Goal: Information Seeking & Learning: Learn about a topic

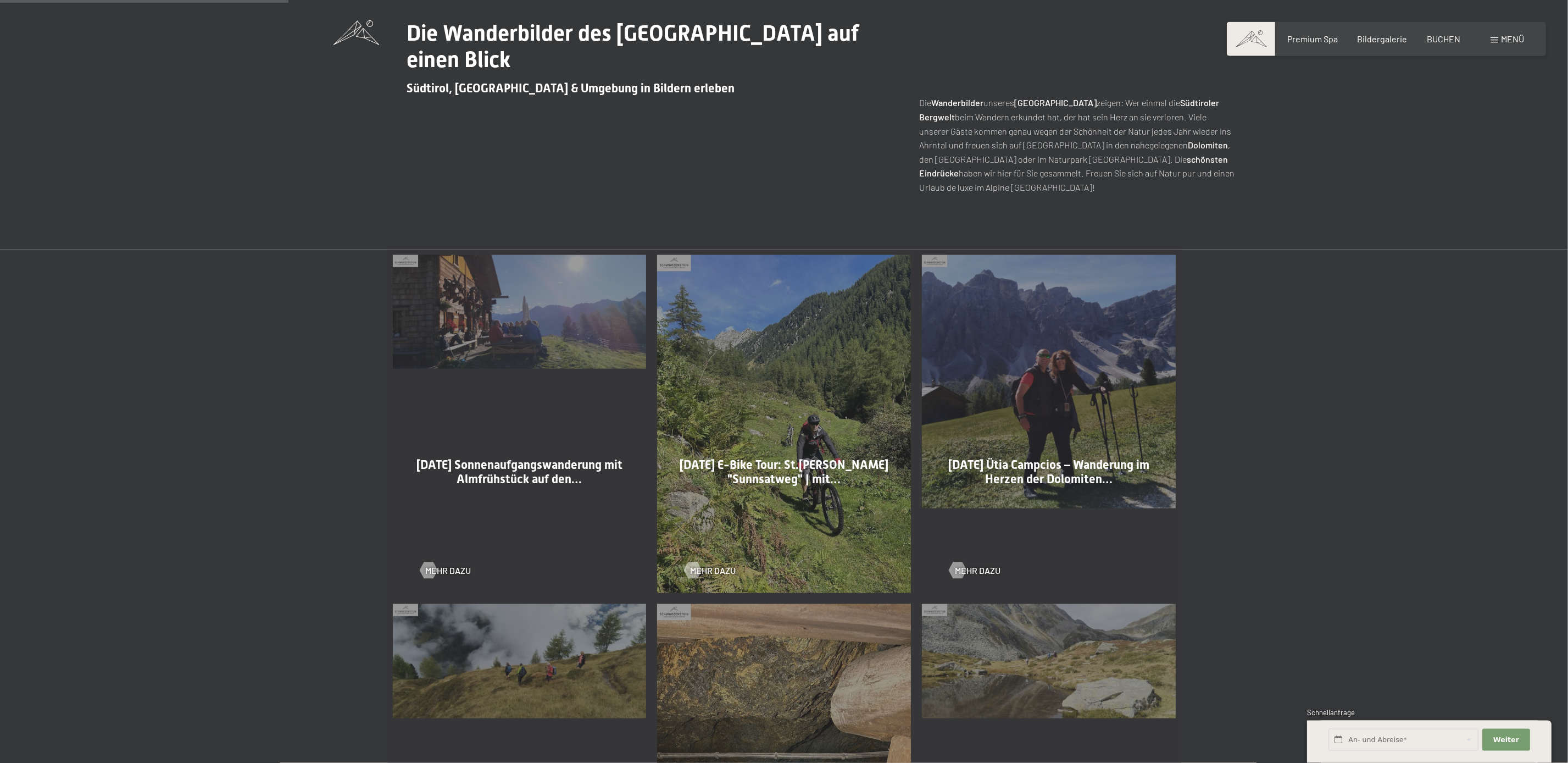
scroll to position [614, 0]
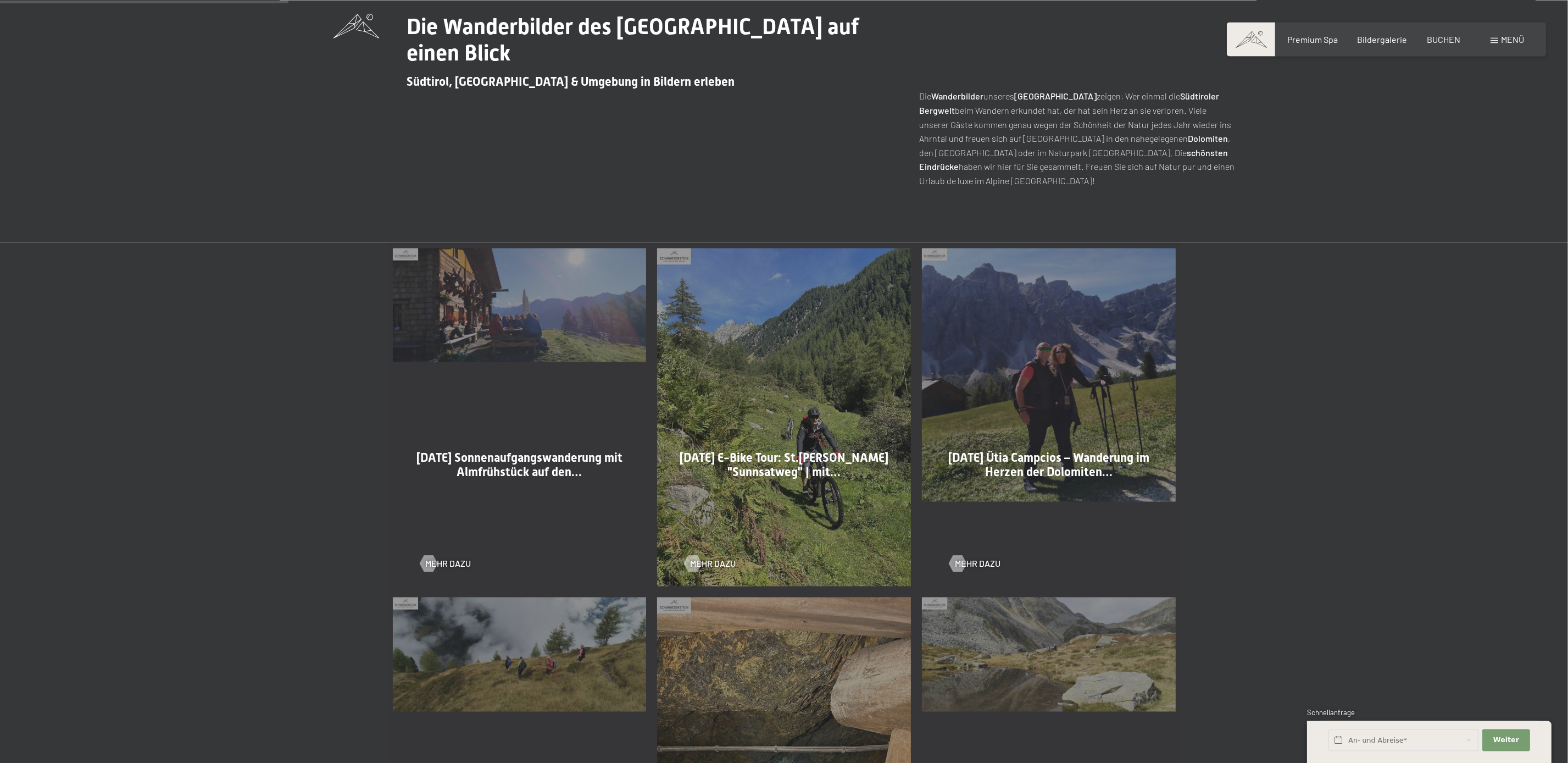
click at [561, 478] on span "04-09-2025 Sonnenaufgangswanderung mit Almfrühstück auf den…" at bounding box center [519, 465] width 206 height 28
click at [449, 567] on span "Mehr dazu" at bounding box center [460, 563] width 46 height 12
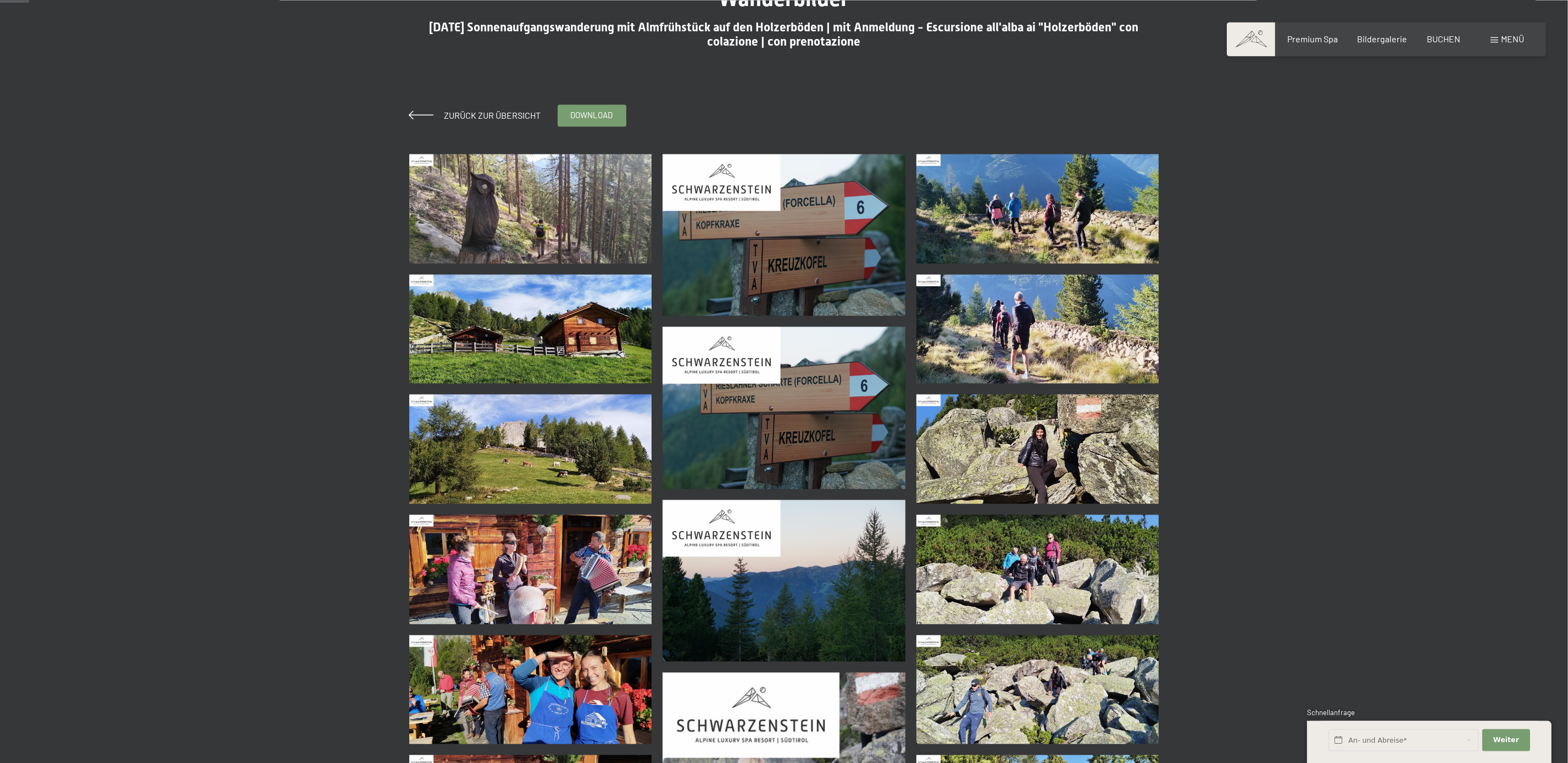
scroll to position [125, 0]
click at [553, 232] on img at bounding box center [530, 208] width 243 height 110
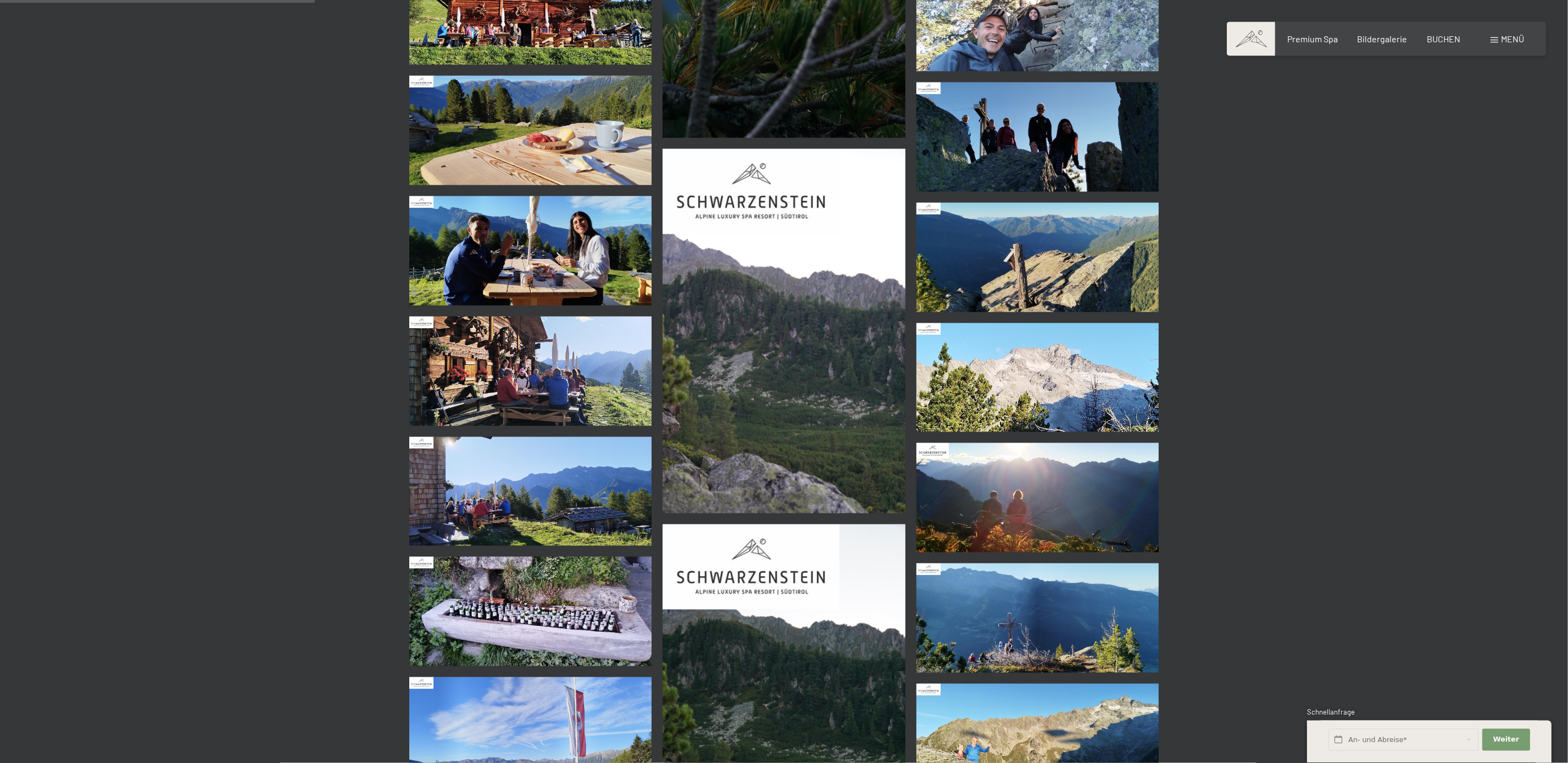
scroll to position [1440, 0]
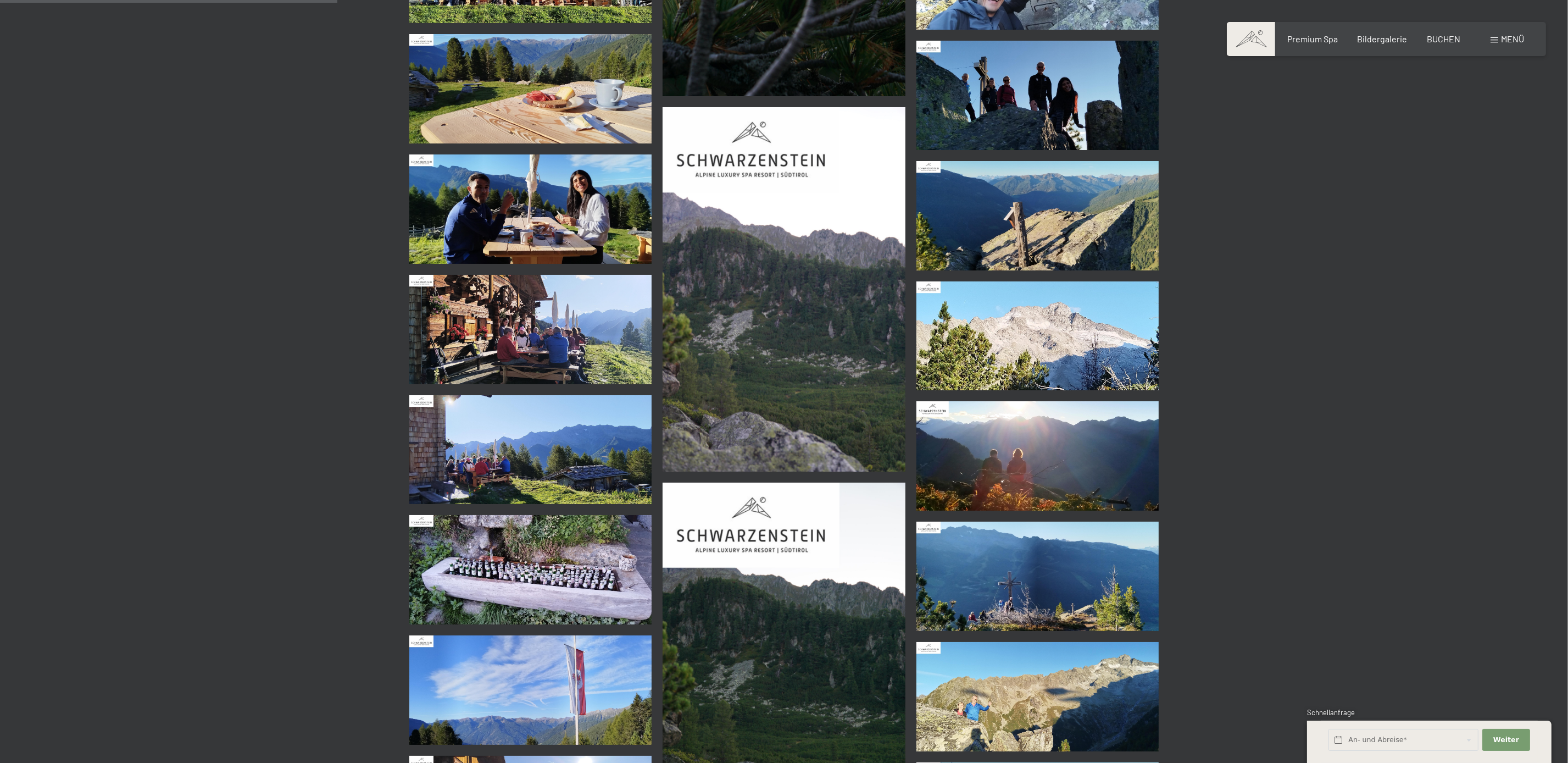
click at [1024, 314] on img at bounding box center [1038, 336] width 243 height 110
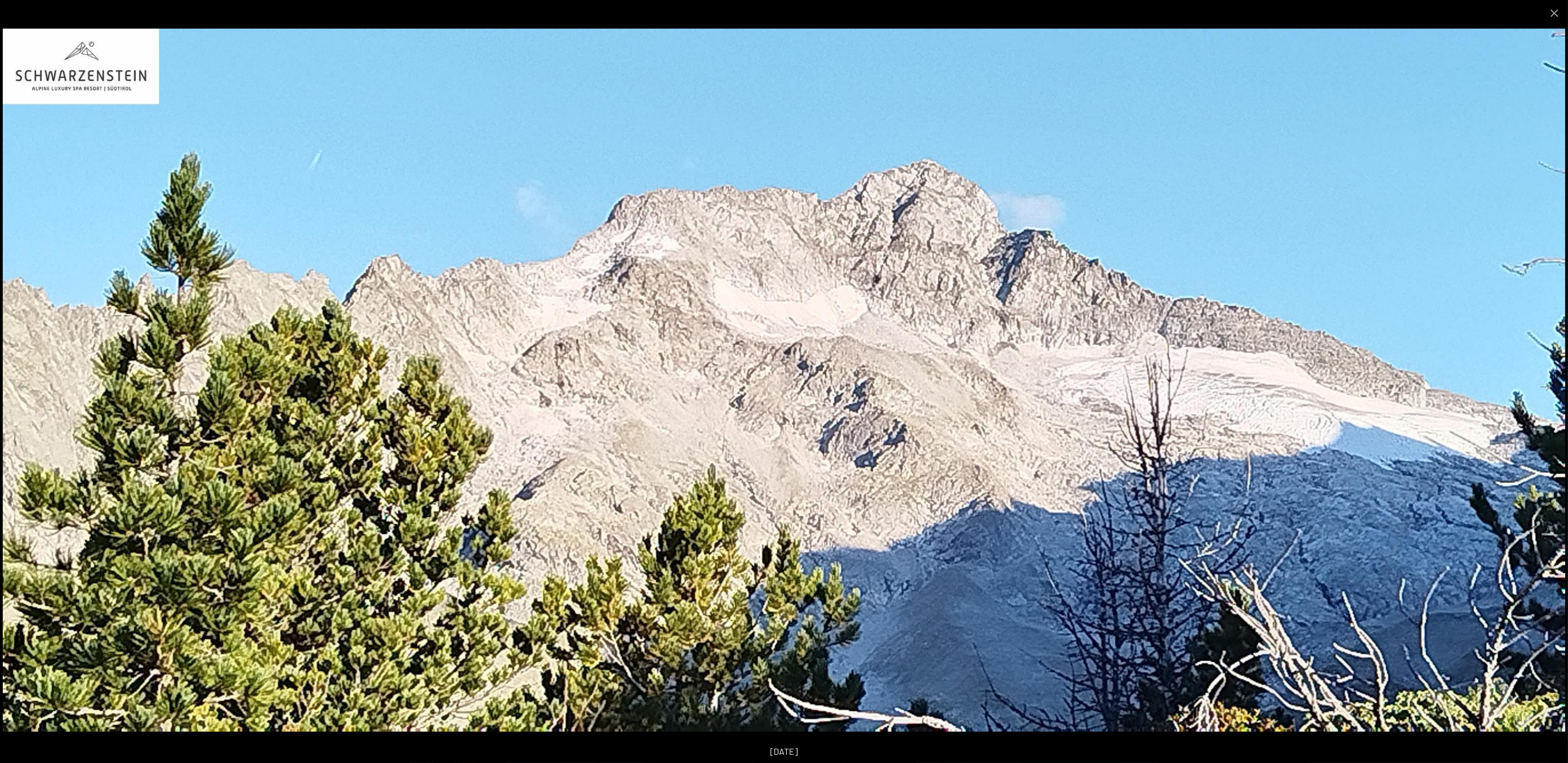
click at [1024, 314] on img at bounding box center [784, 380] width 1563 height 703
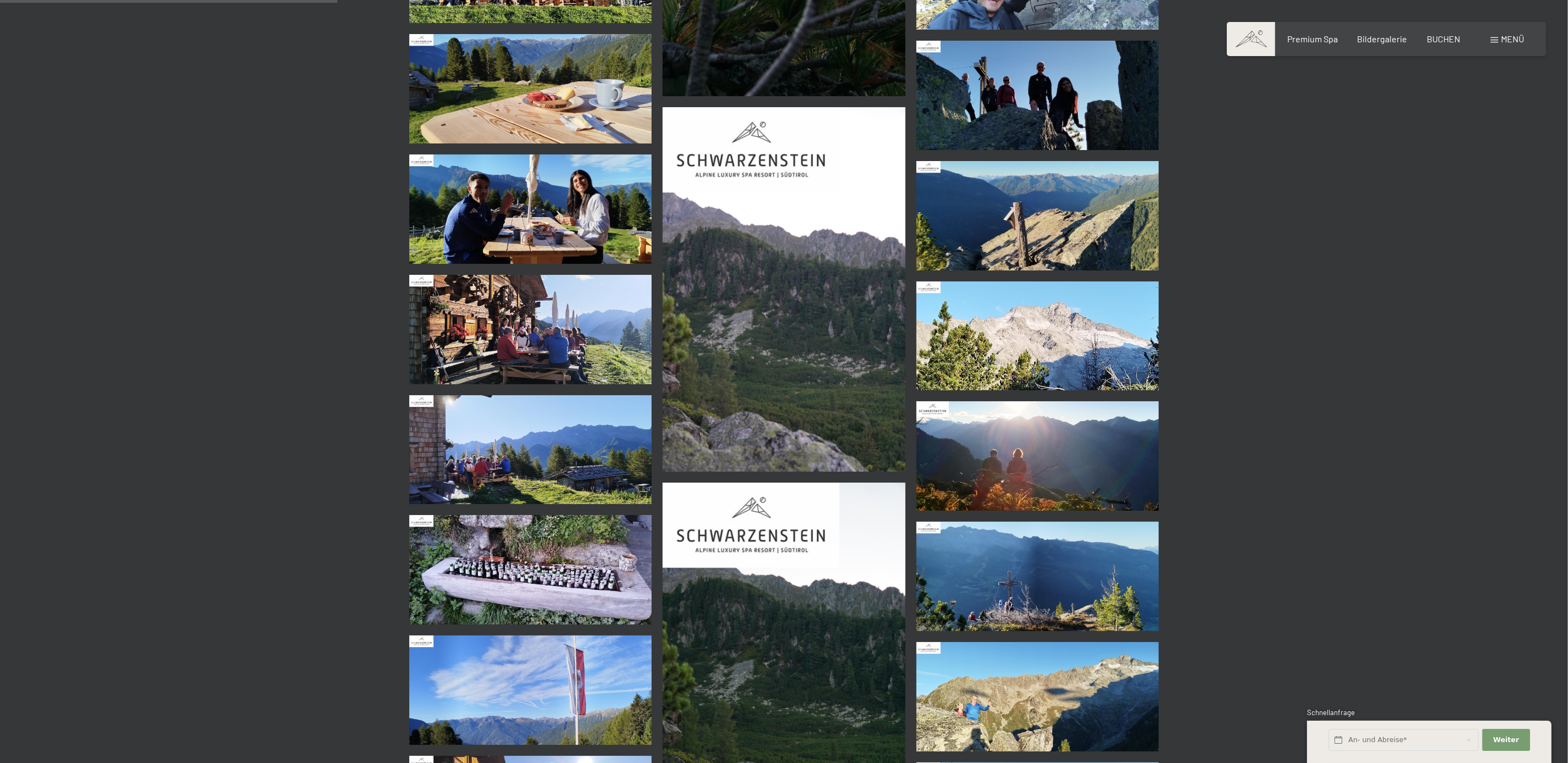
click at [1023, 461] on img at bounding box center [1038, 456] width 243 height 110
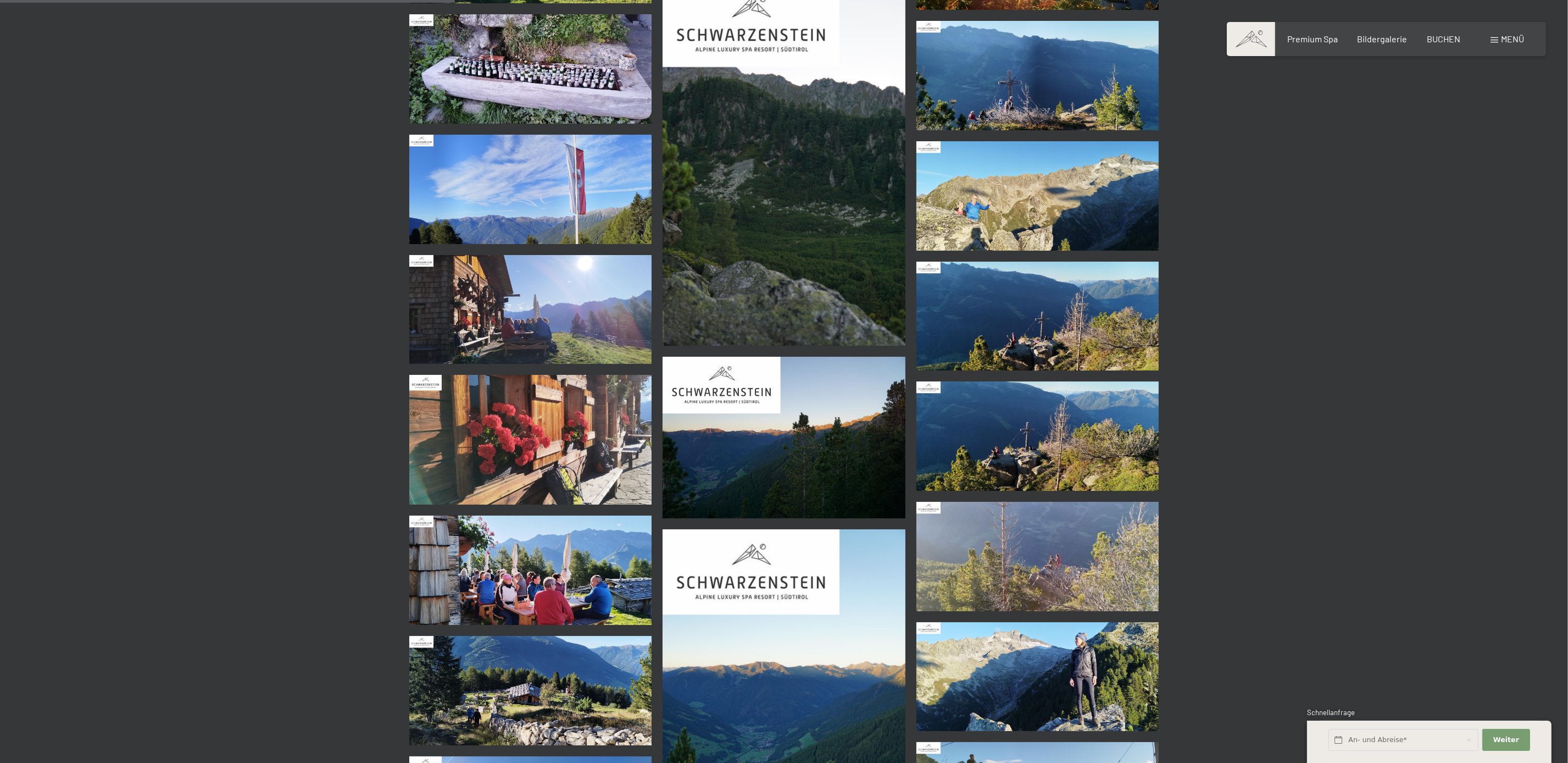
scroll to position [2191, 0]
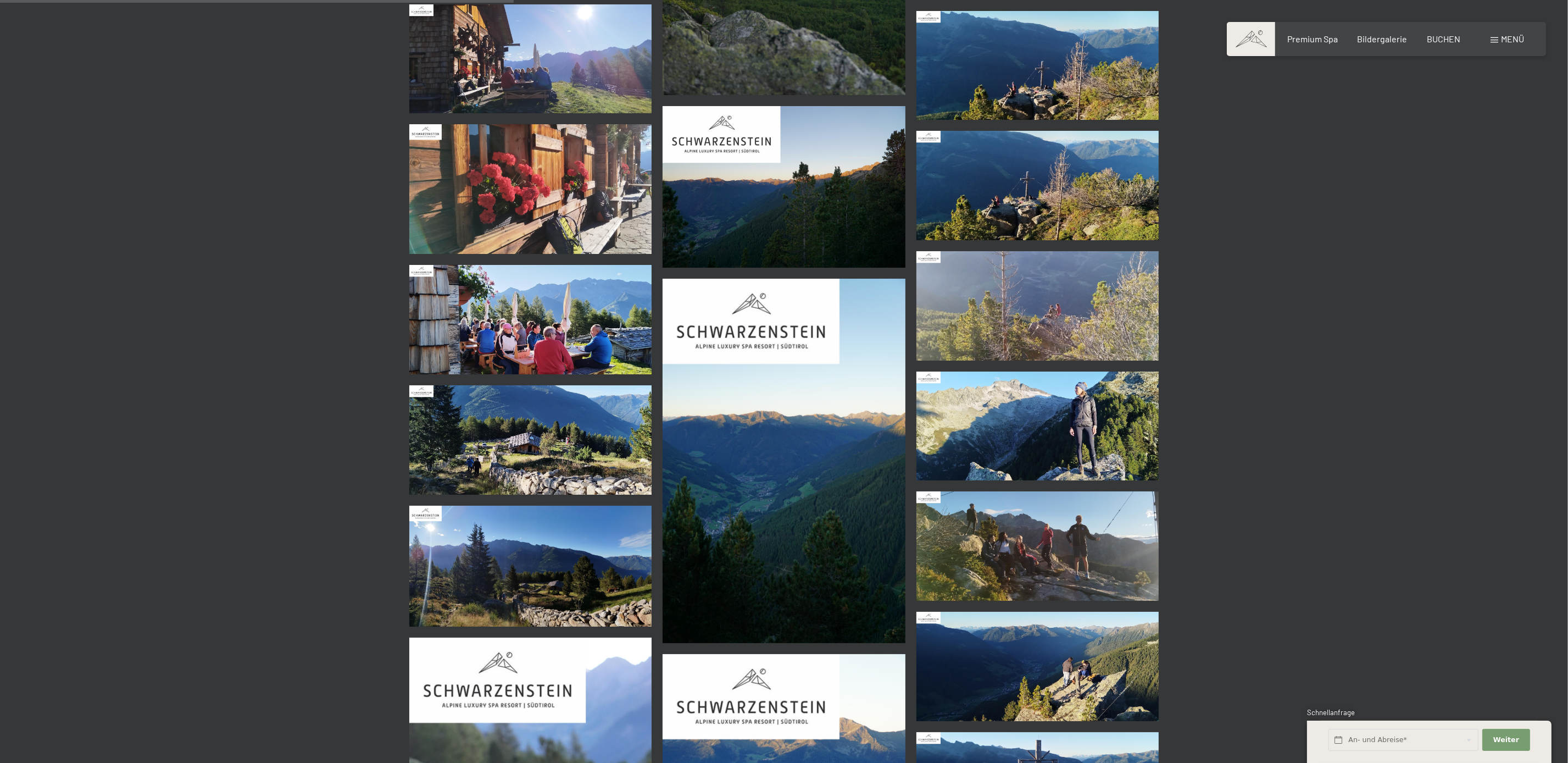
click at [989, 214] on img at bounding box center [1038, 186] width 243 height 110
click at [995, 301] on img at bounding box center [1038, 306] width 243 height 110
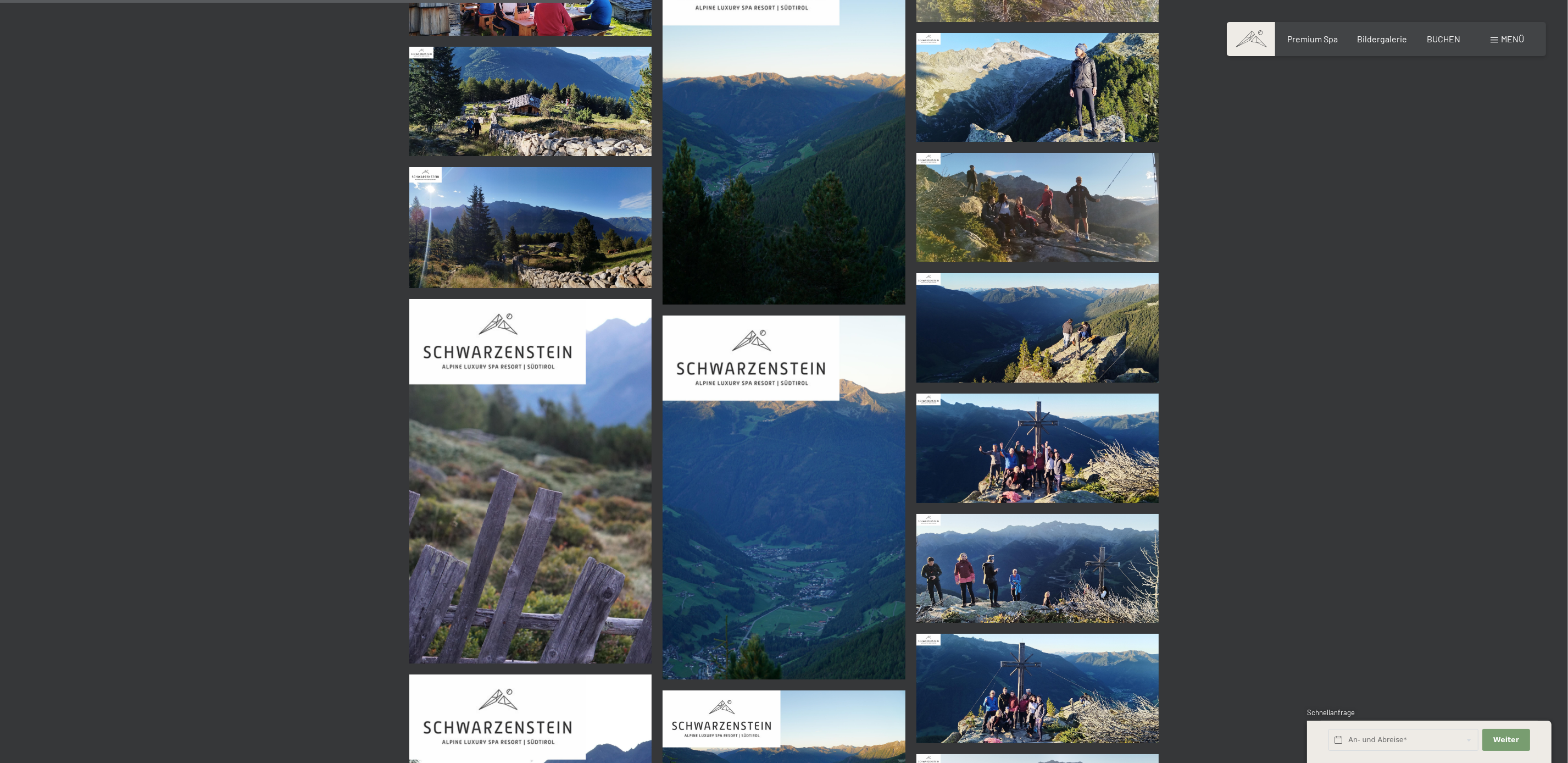
scroll to position [2629, 0]
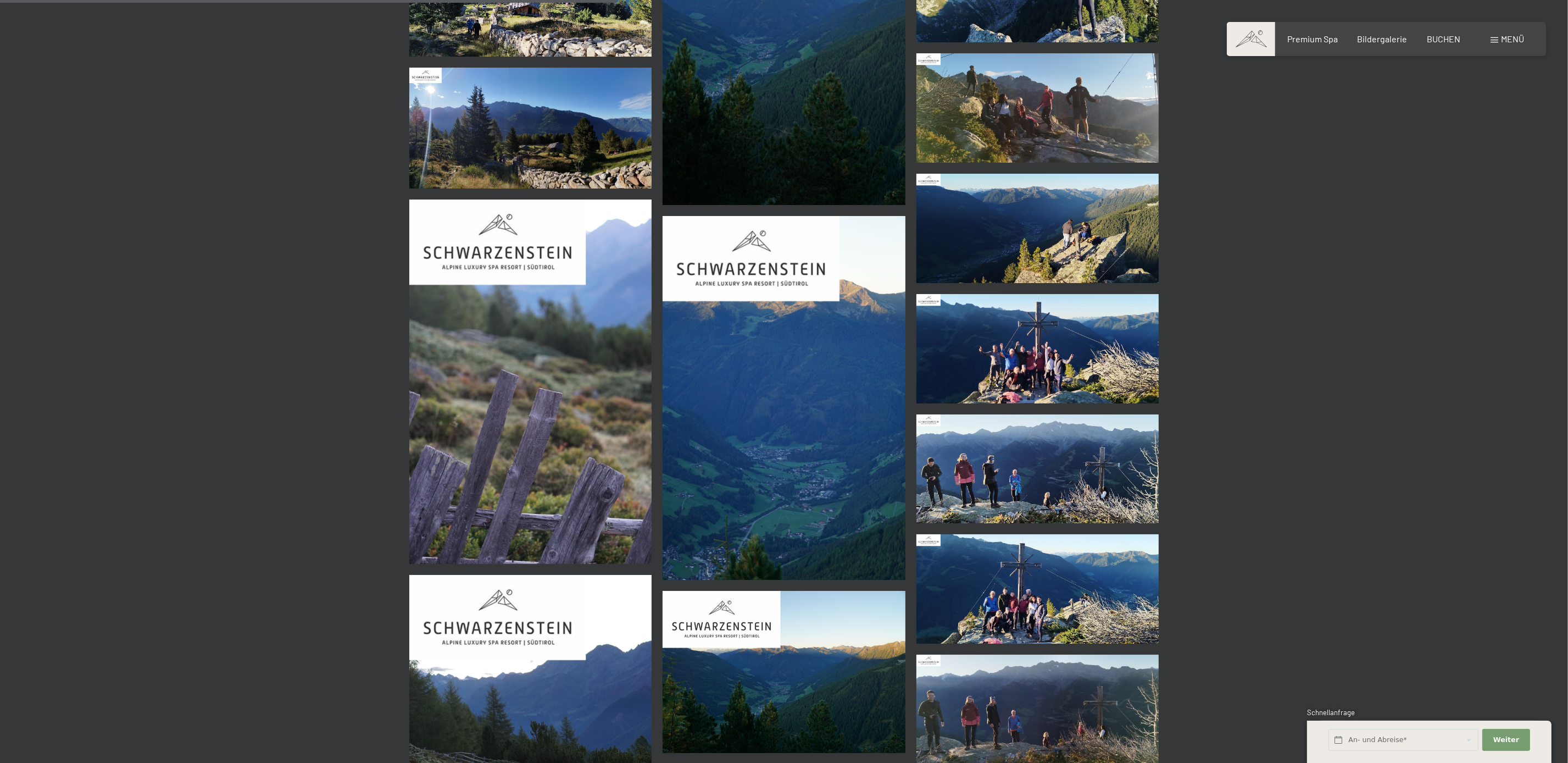
click at [1019, 330] on img at bounding box center [1038, 349] width 243 height 110
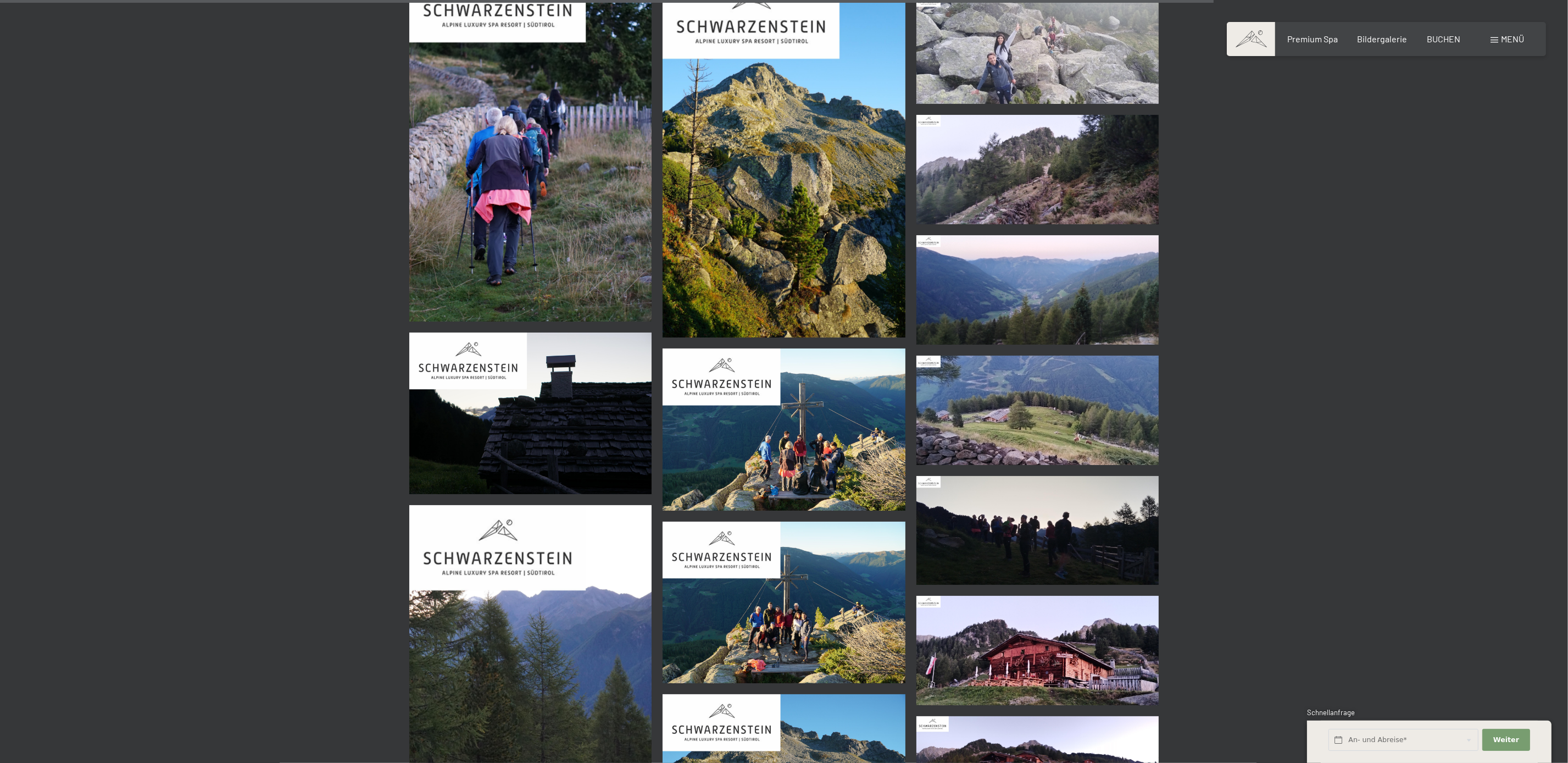
scroll to position [5446, 0]
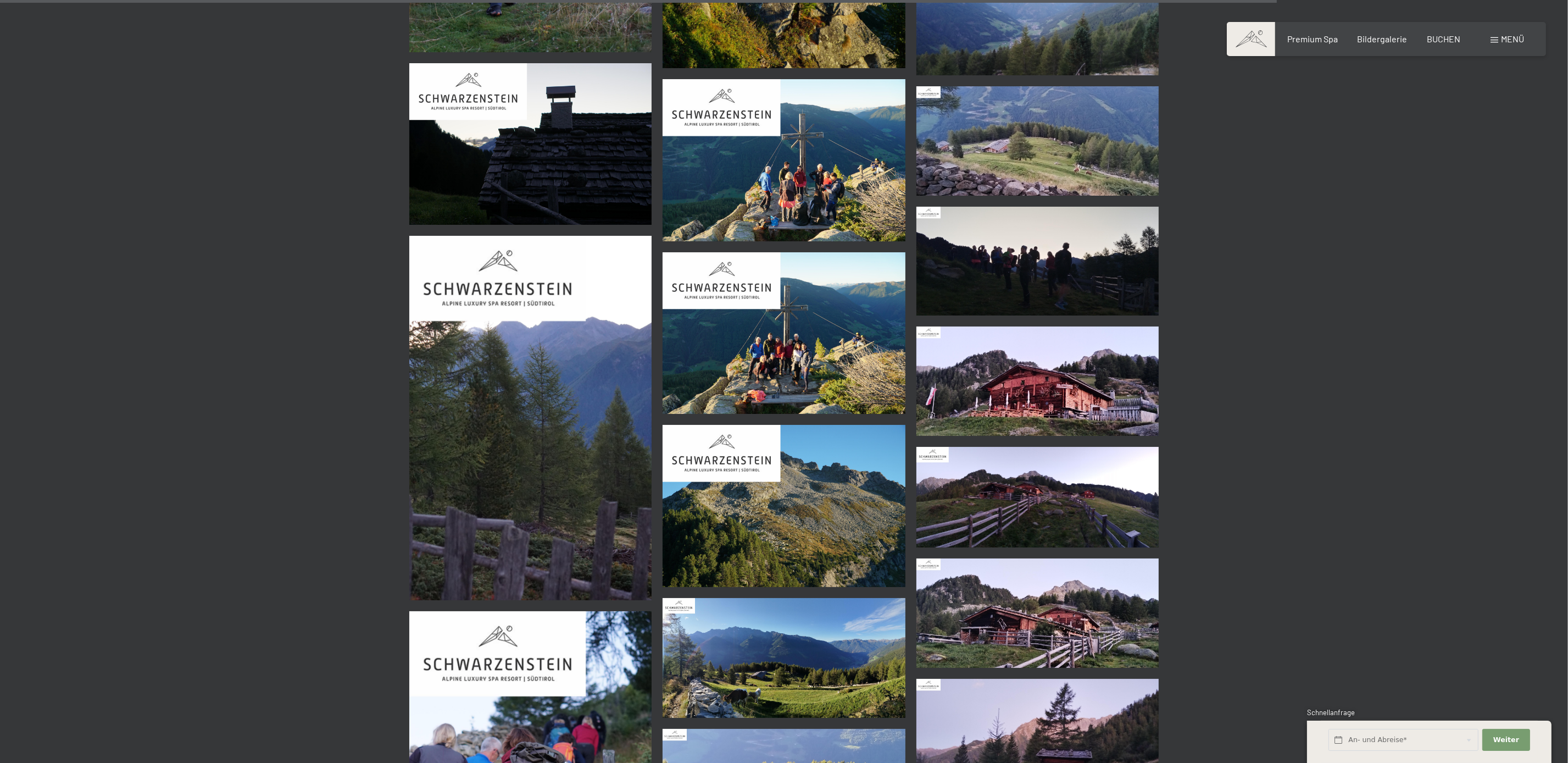
click at [821, 352] on img at bounding box center [784, 332] width 243 height 161
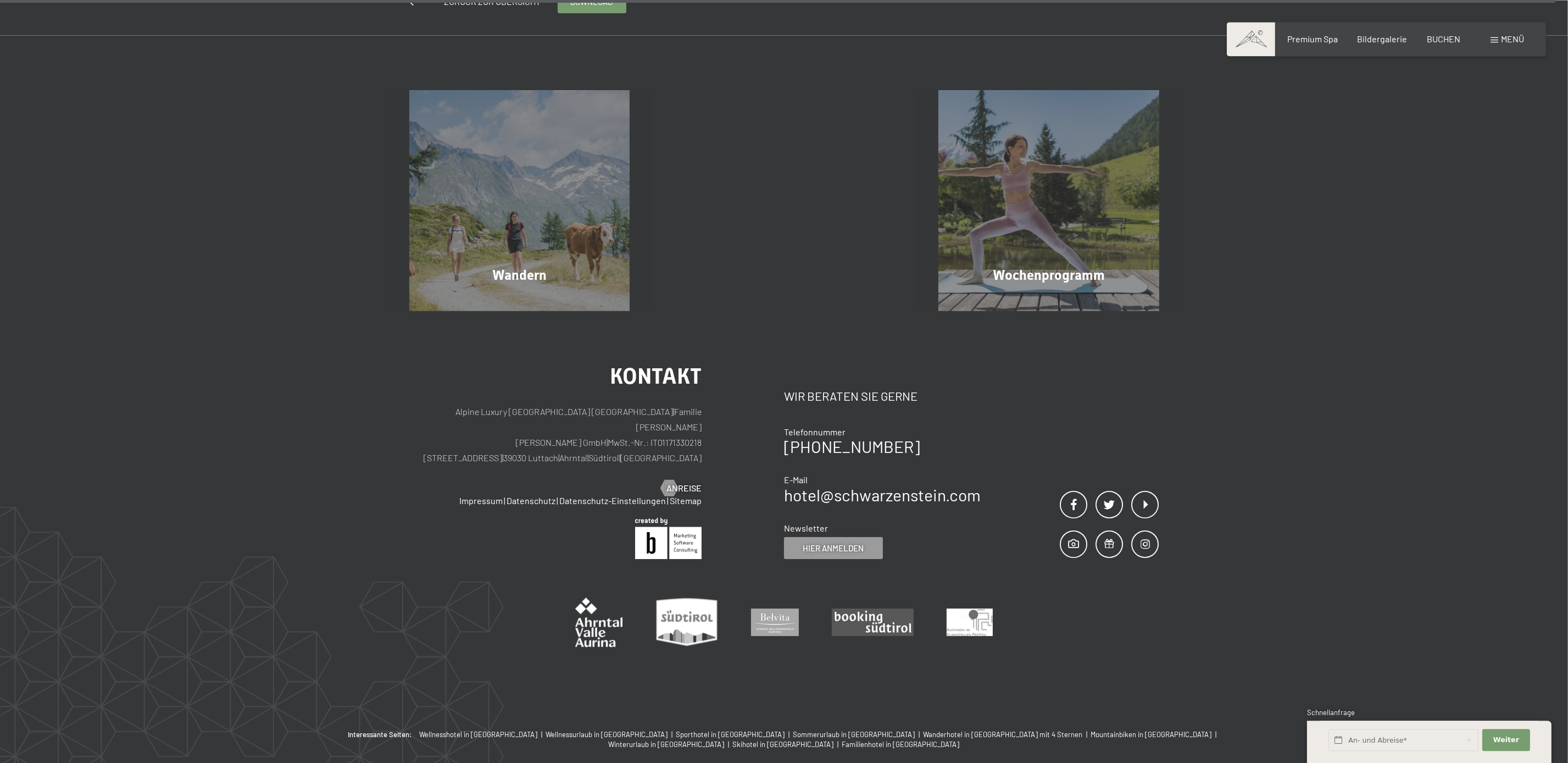
scroll to position [6636, 0]
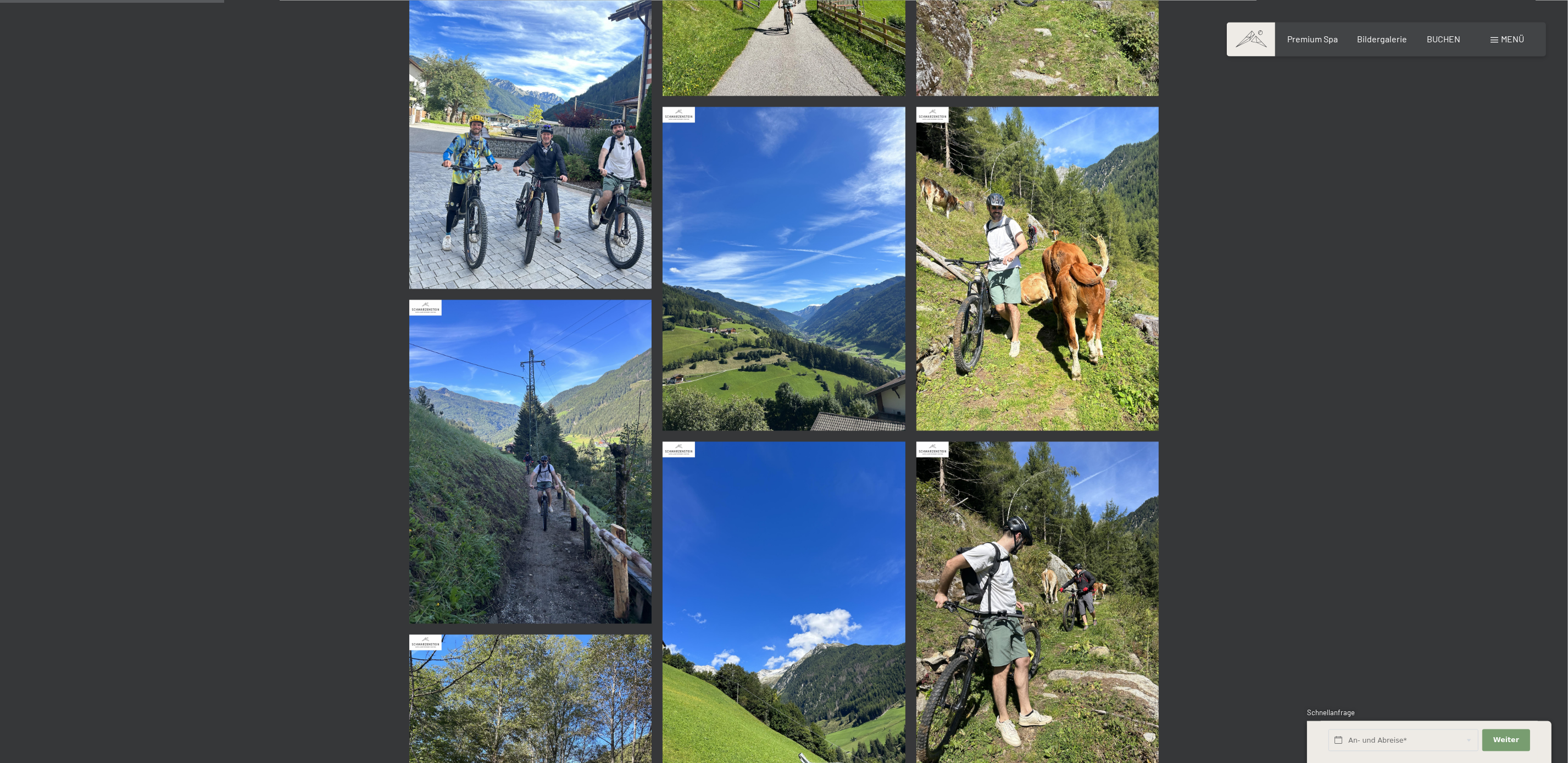
scroll to position [501, 0]
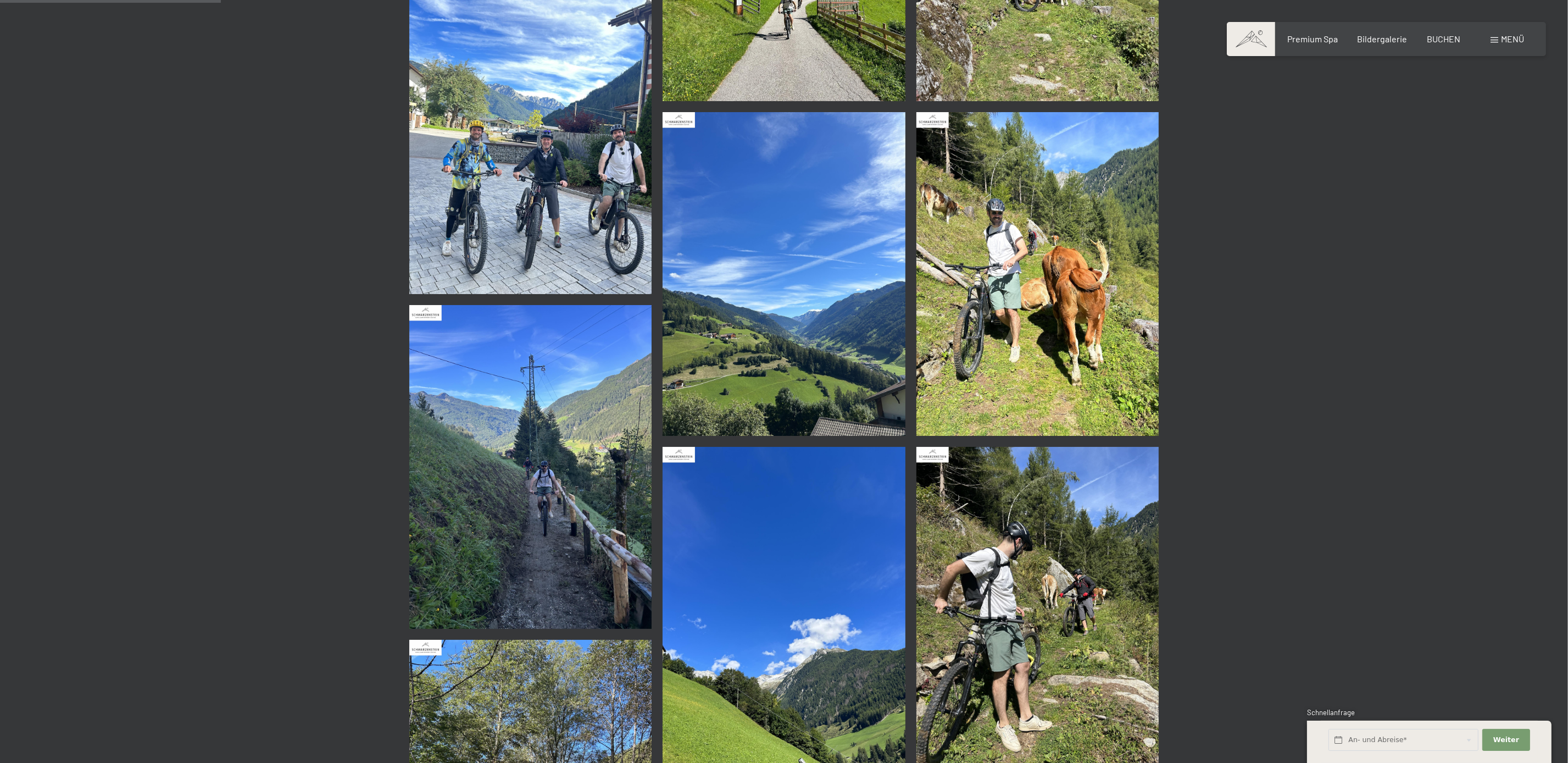
click at [780, 320] on img at bounding box center [784, 274] width 243 height 324
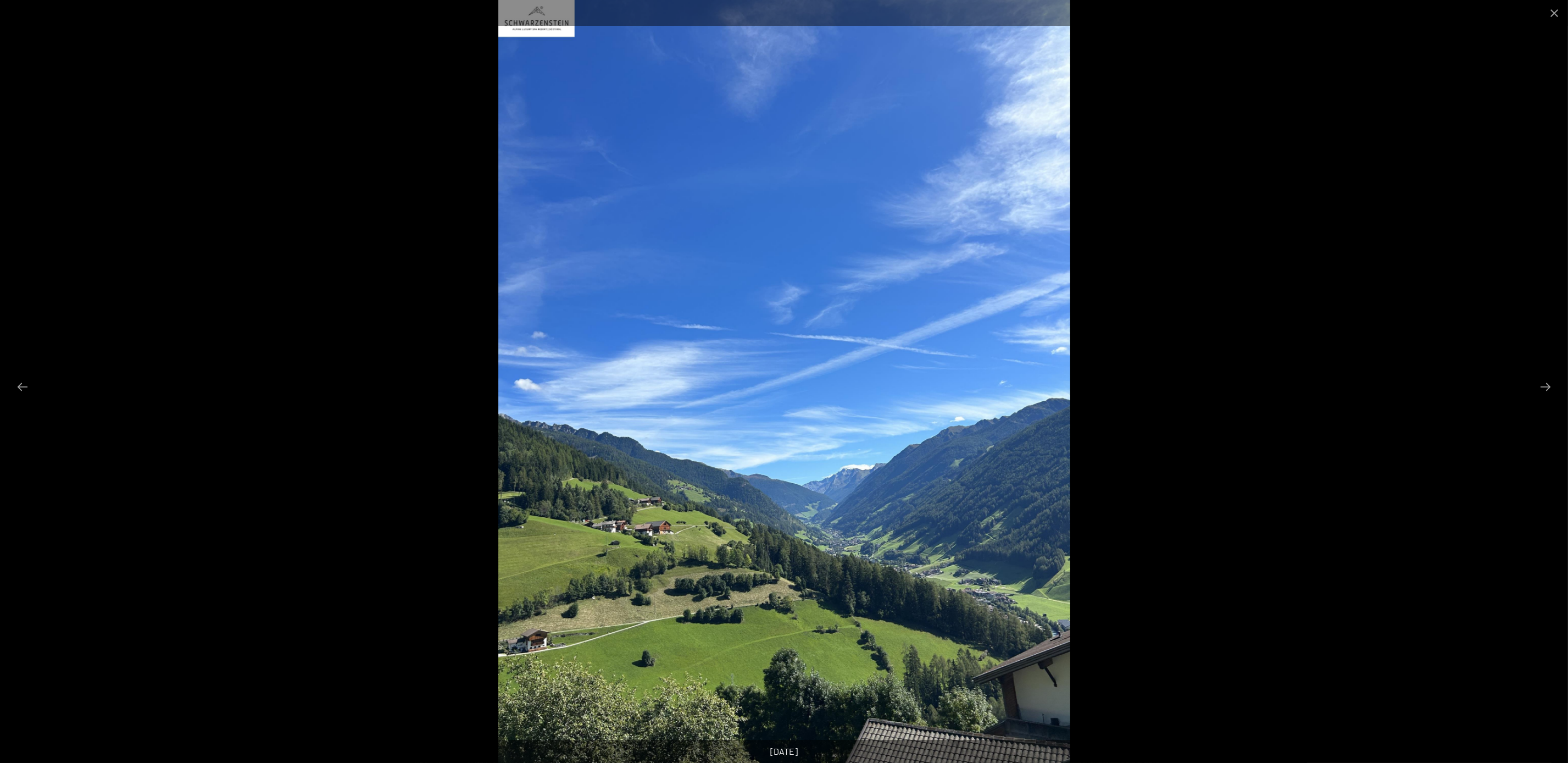
click at [1300, 262] on div at bounding box center [784, 381] width 1568 height 763
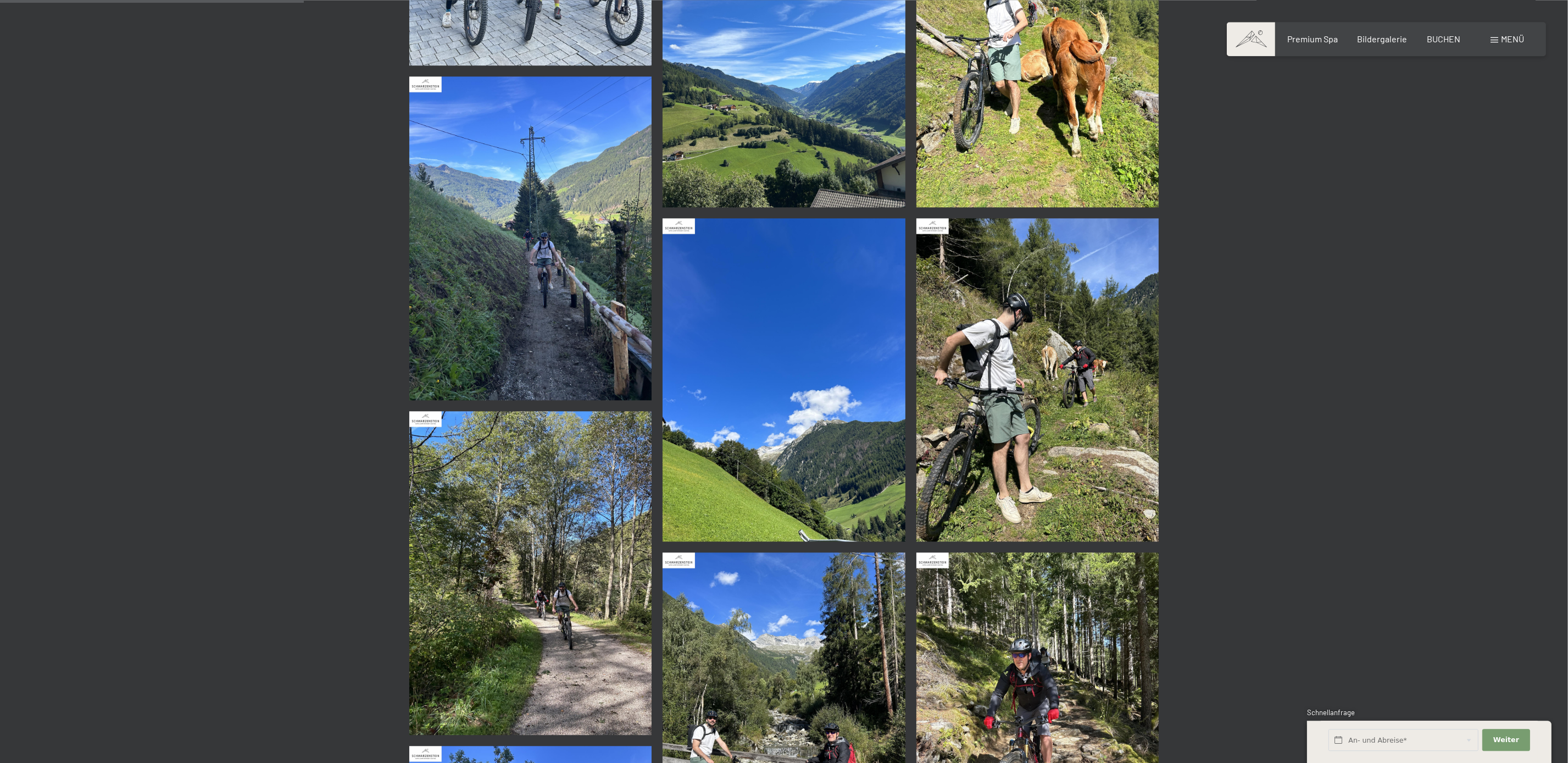
scroll to position [876, 0]
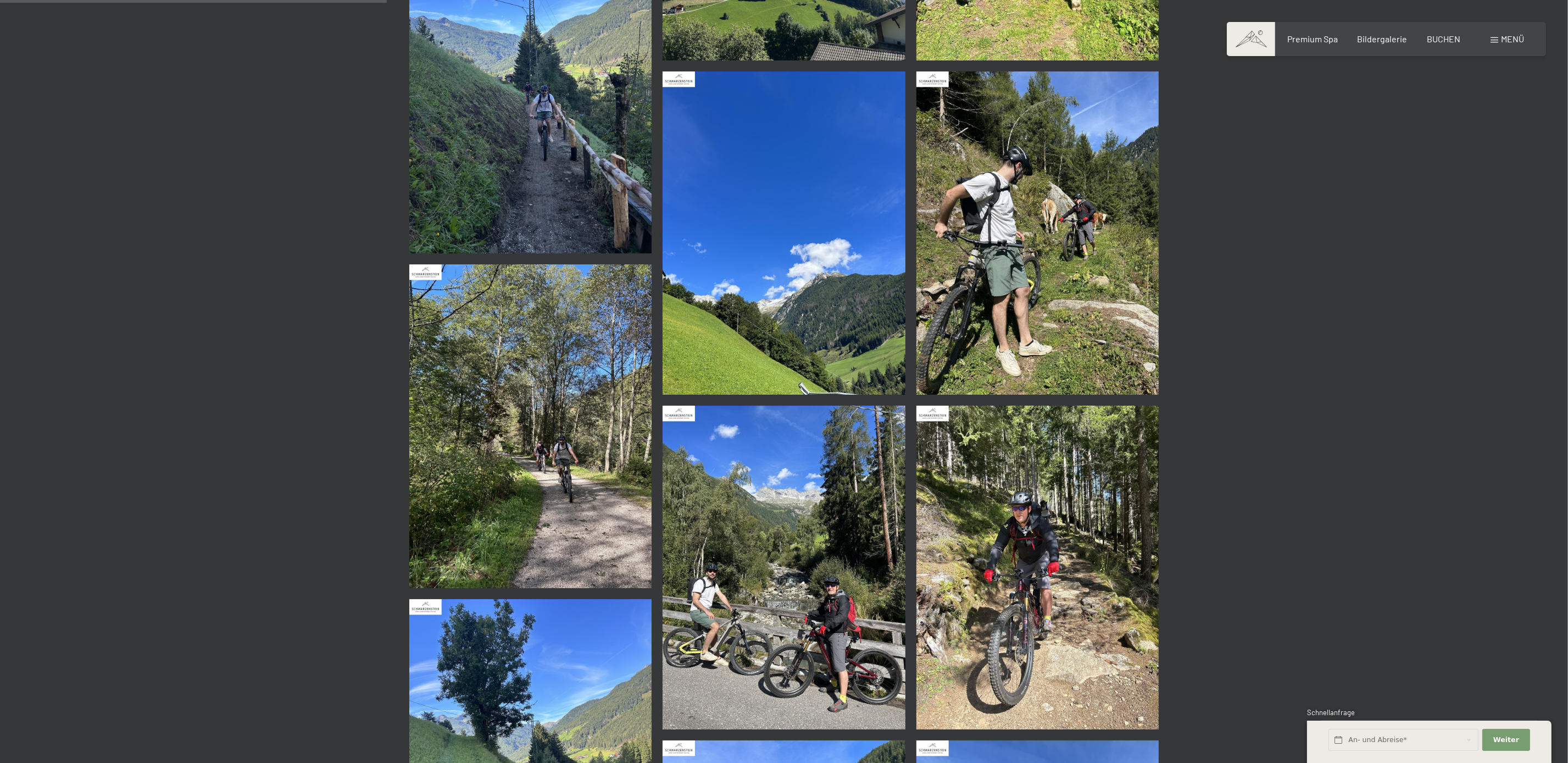
click at [808, 280] on img at bounding box center [784, 233] width 243 height 324
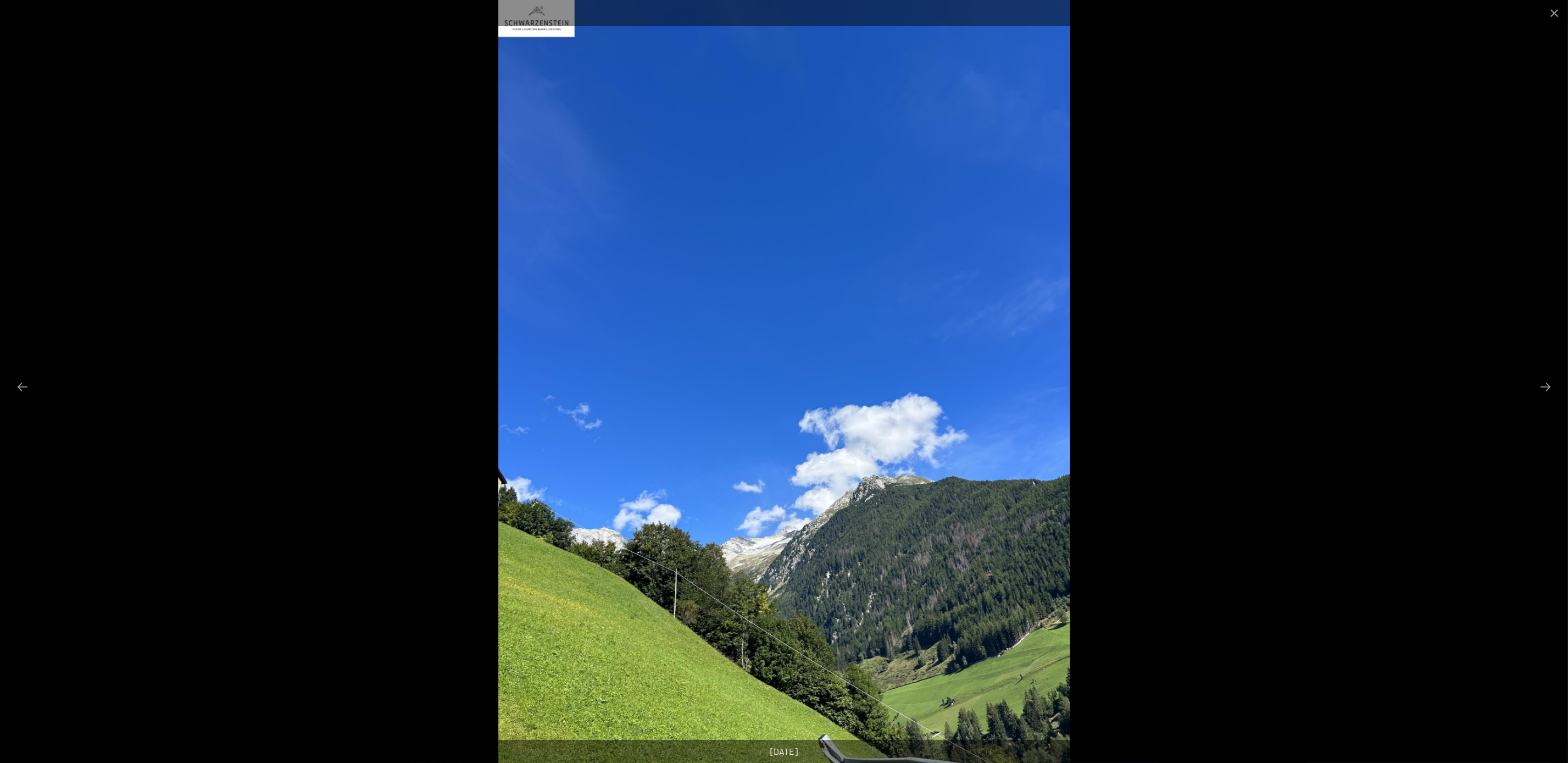
click at [1329, 236] on div at bounding box center [784, 381] width 1568 height 763
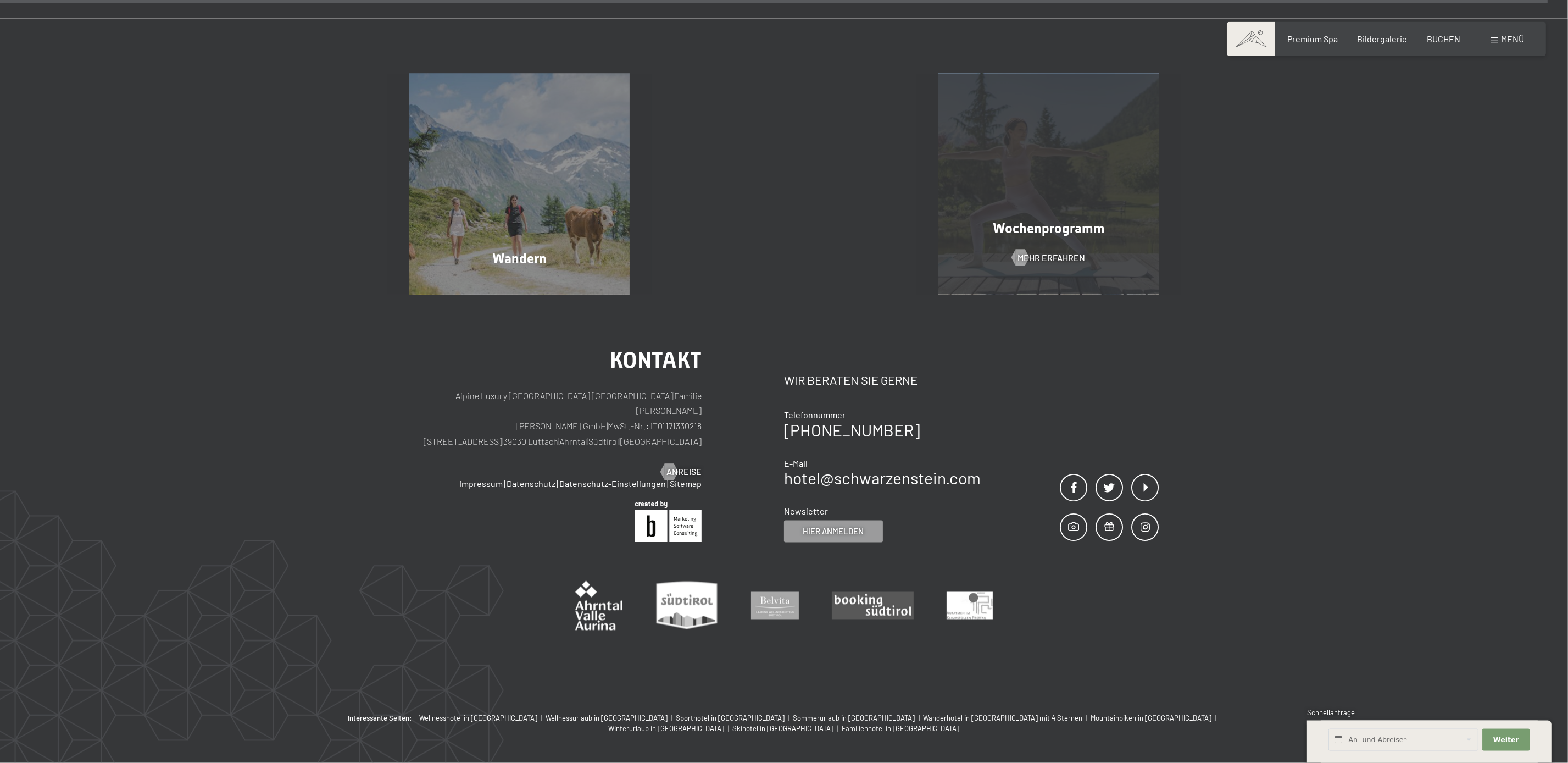
scroll to position [3551, 0]
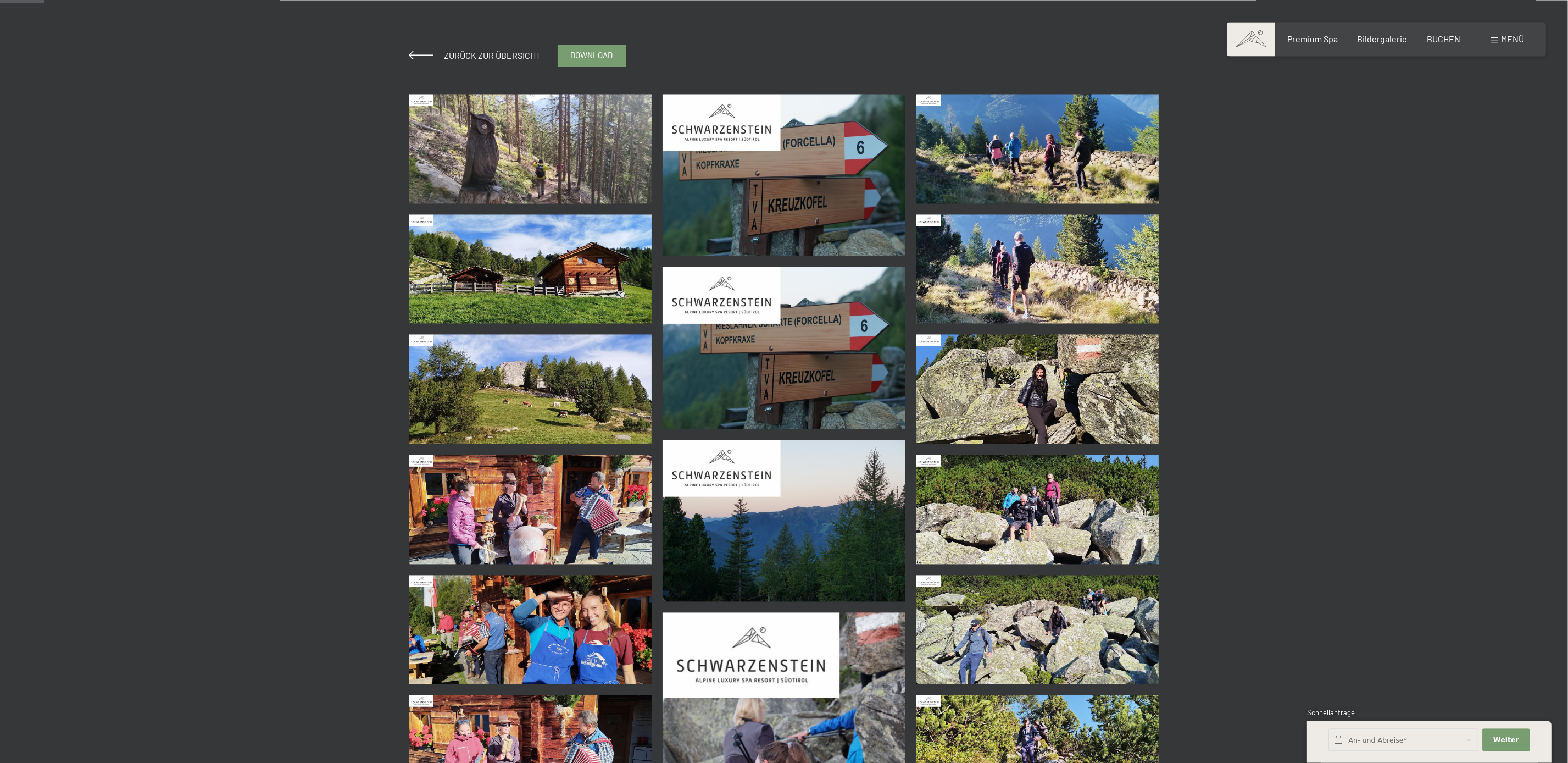
scroll to position [188, 0]
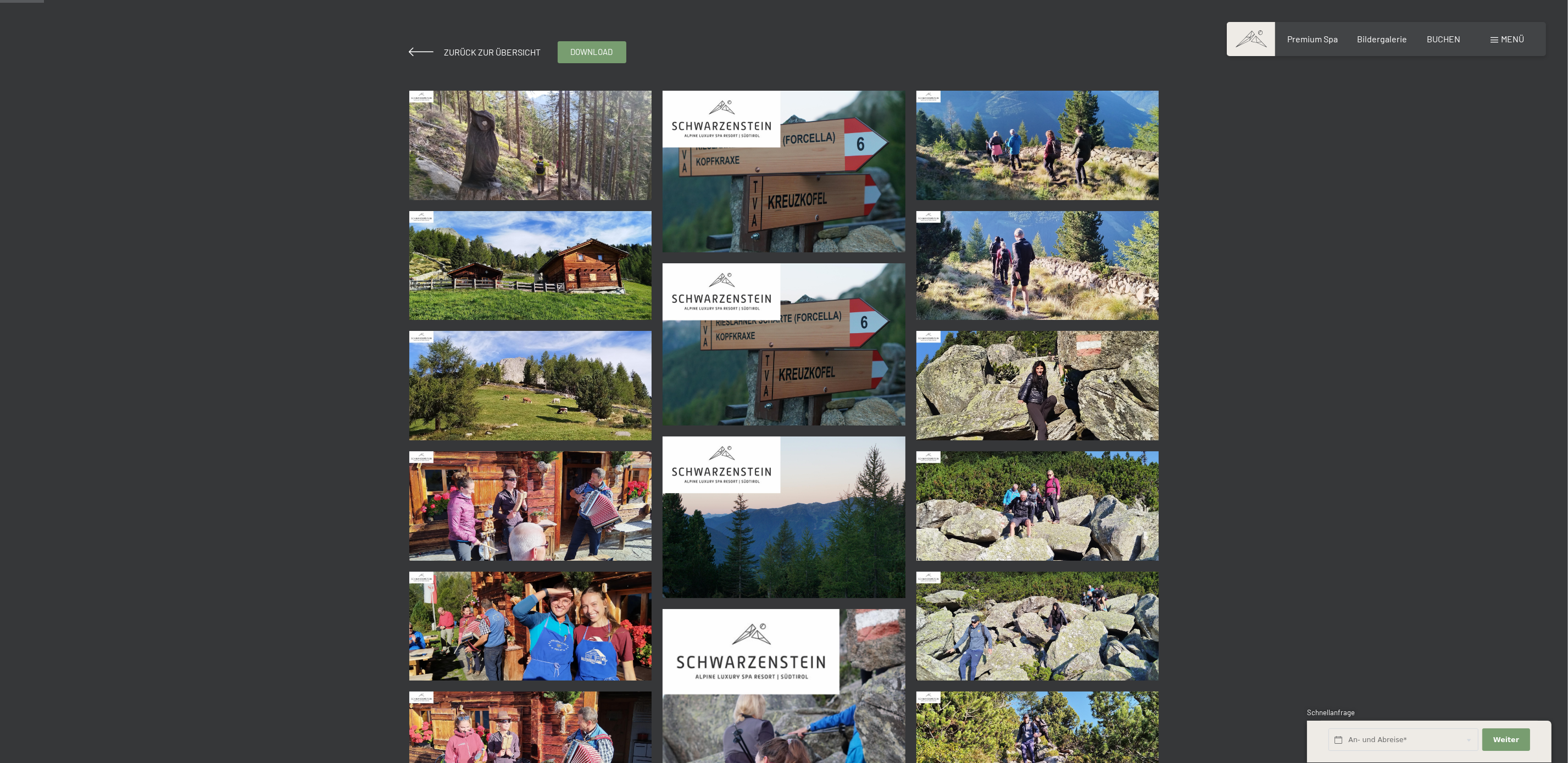
click at [1068, 366] on img at bounding box center [1038, 385] width 243 height 110
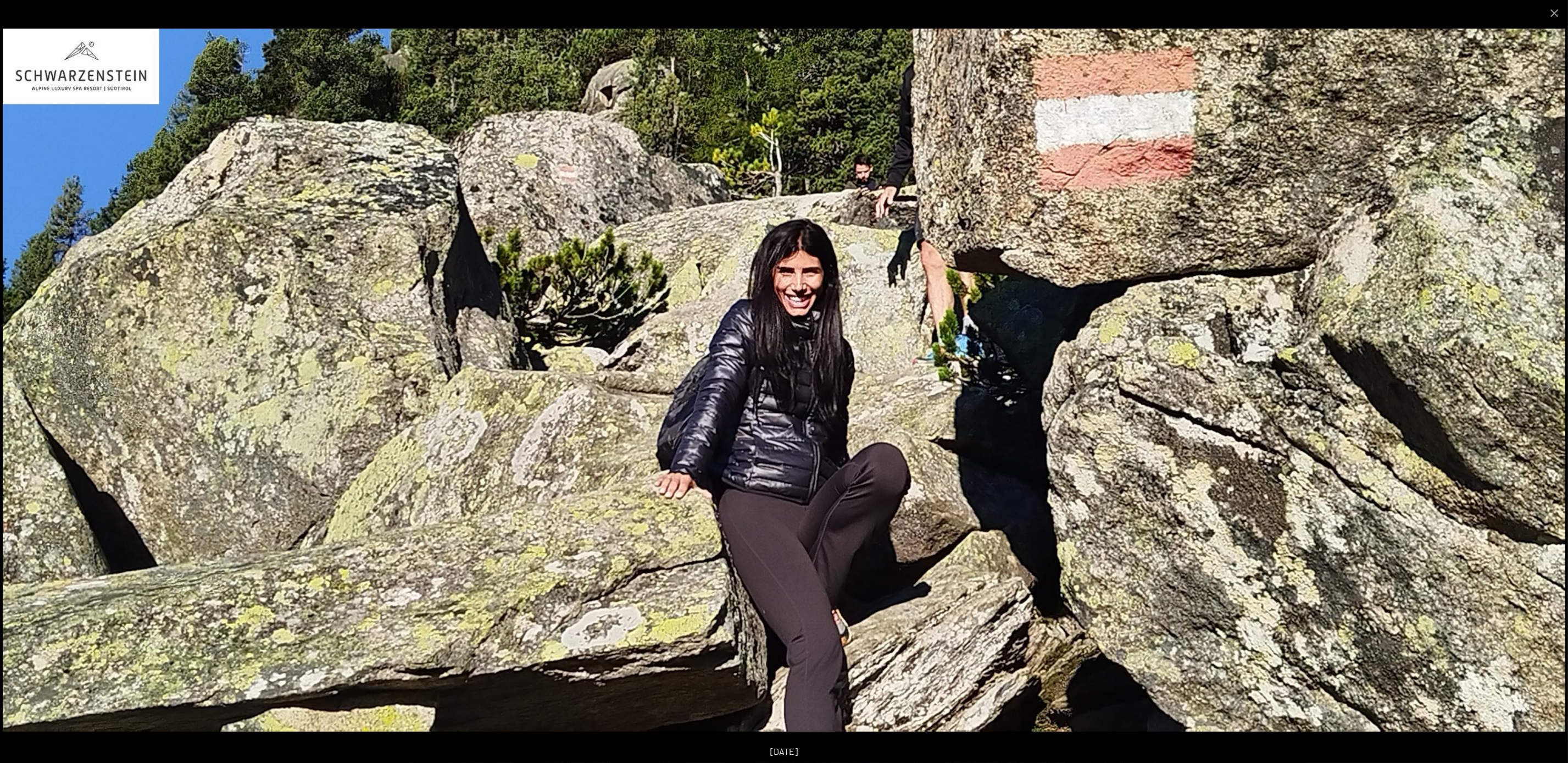
click at [1185, 311] on img at bounding box center [784, 380] width 1563 height 703
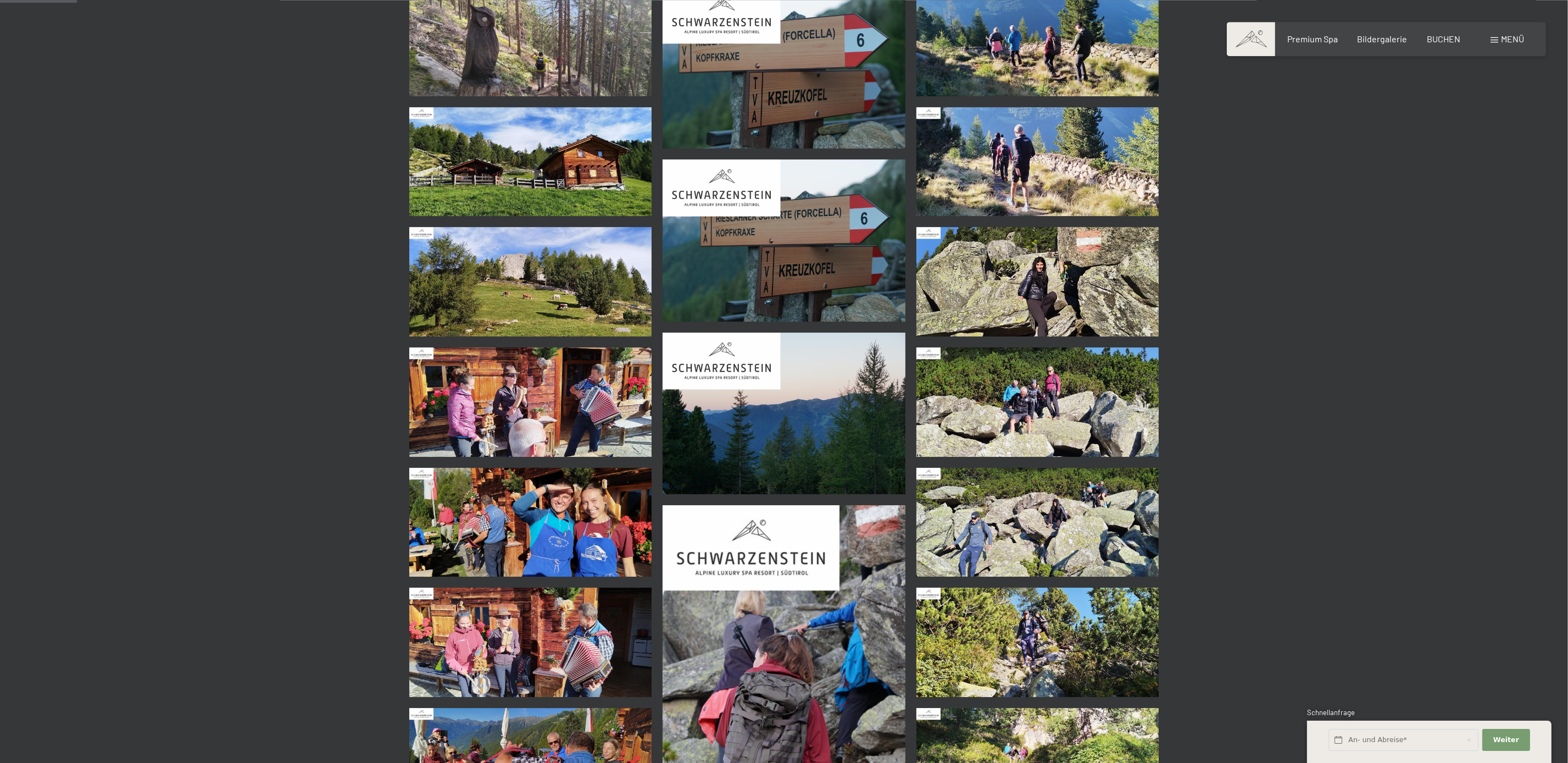
scroll to position [375, 0]
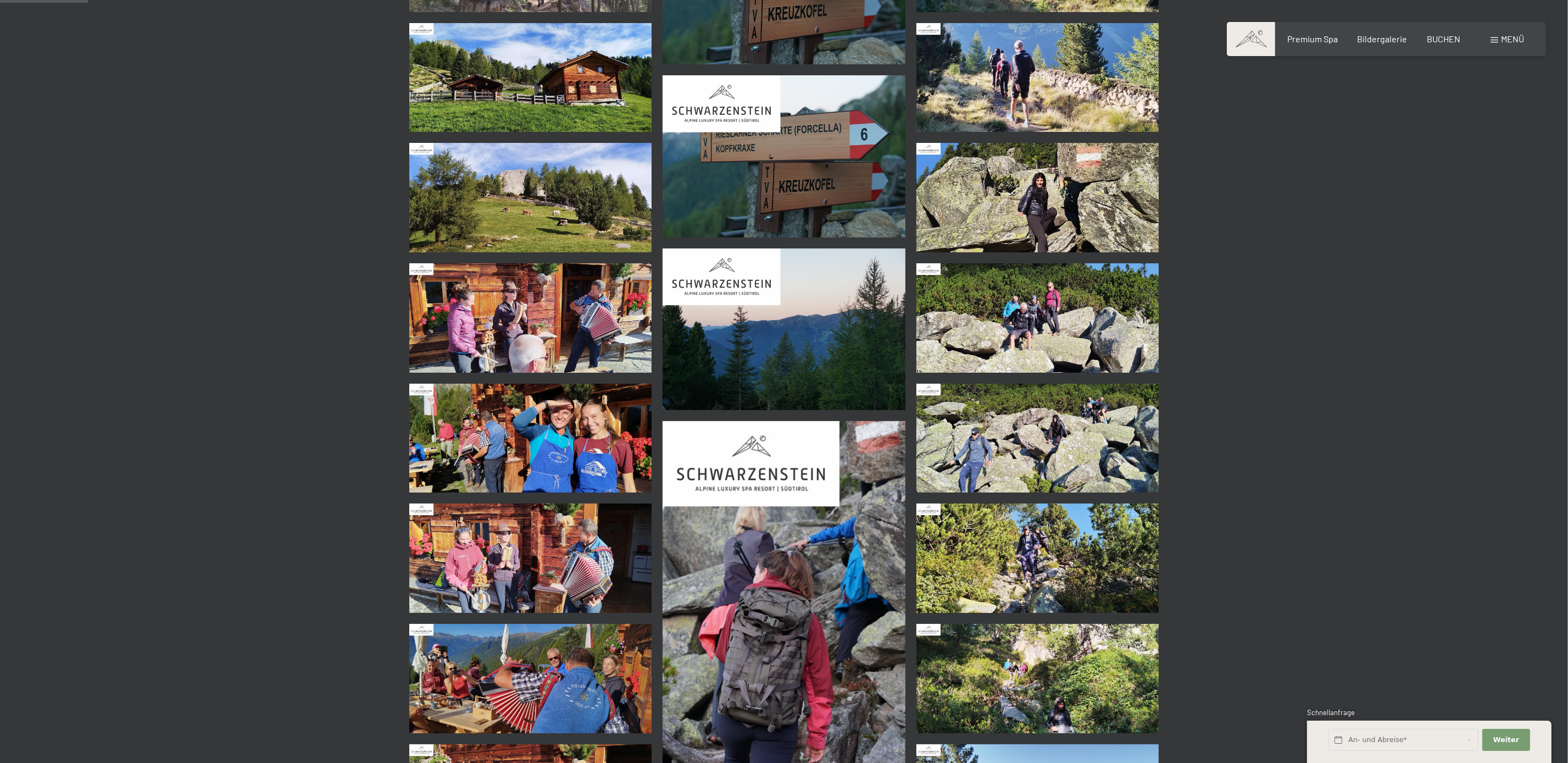
click at [579, 445] on img at bounding box center [530, 438] width 243 height 110
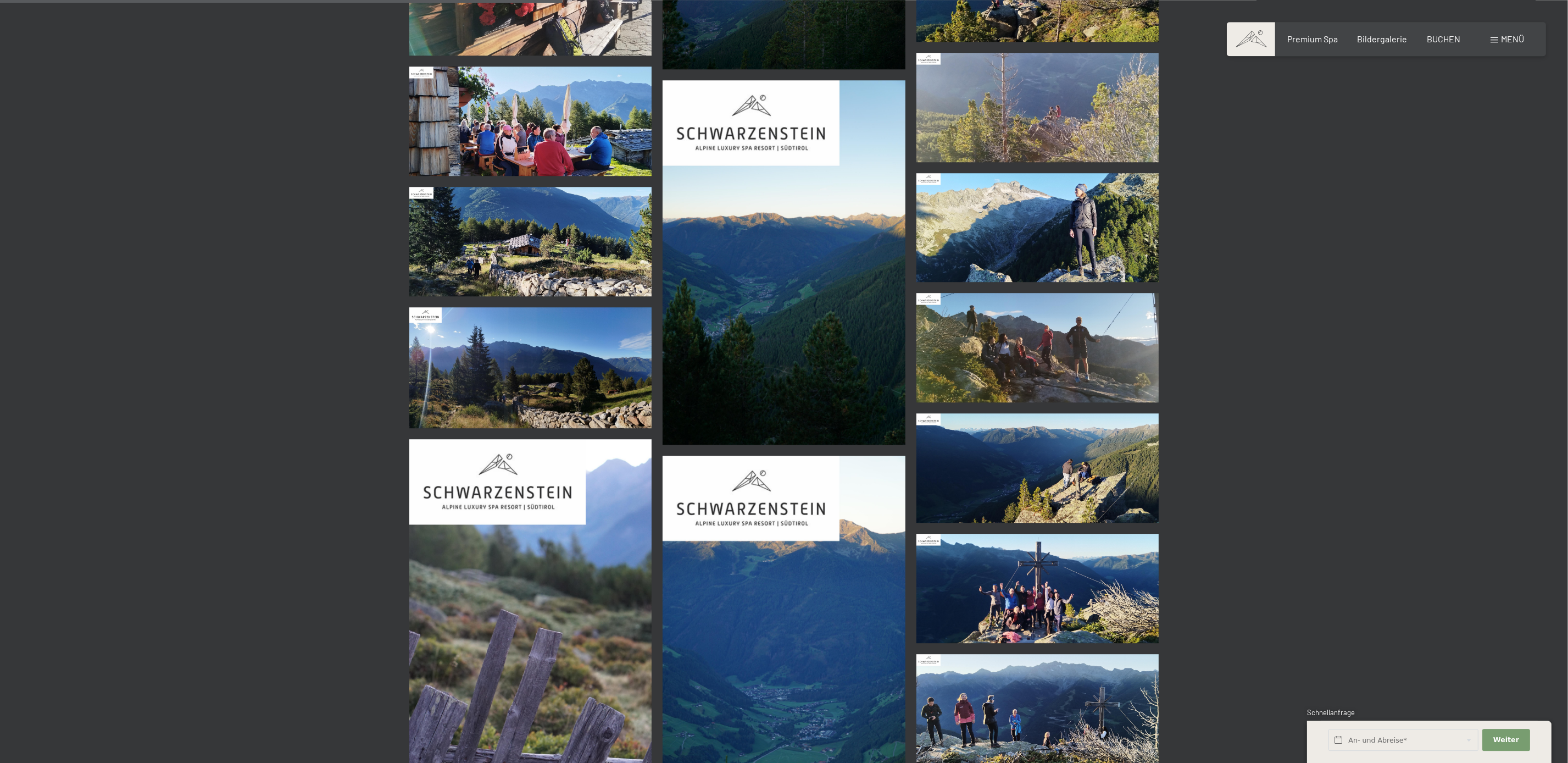
scroll to position [2379, 0]
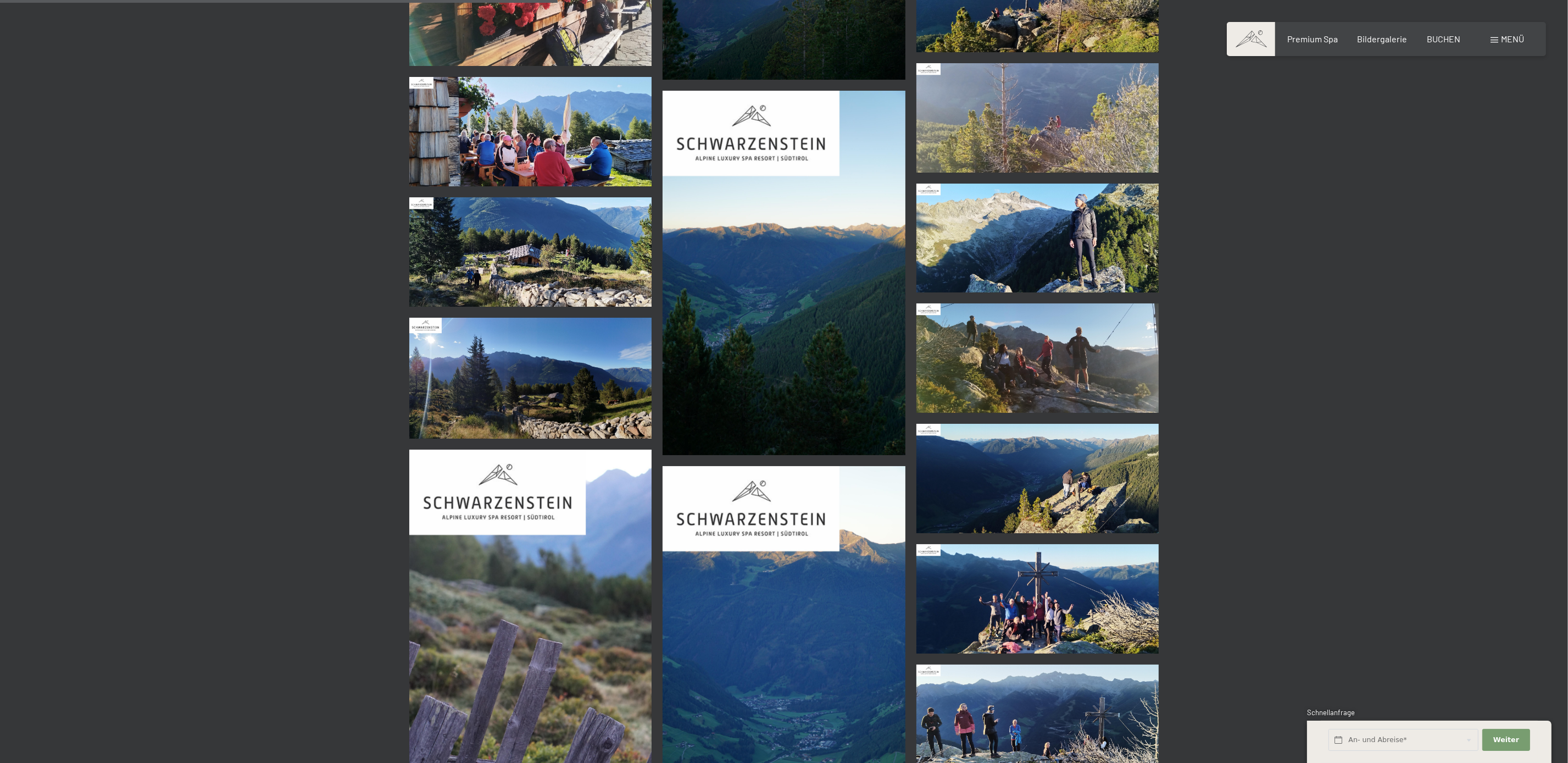
click at [532, 148] on img at bounding box center [530, 132] width 243 height 110
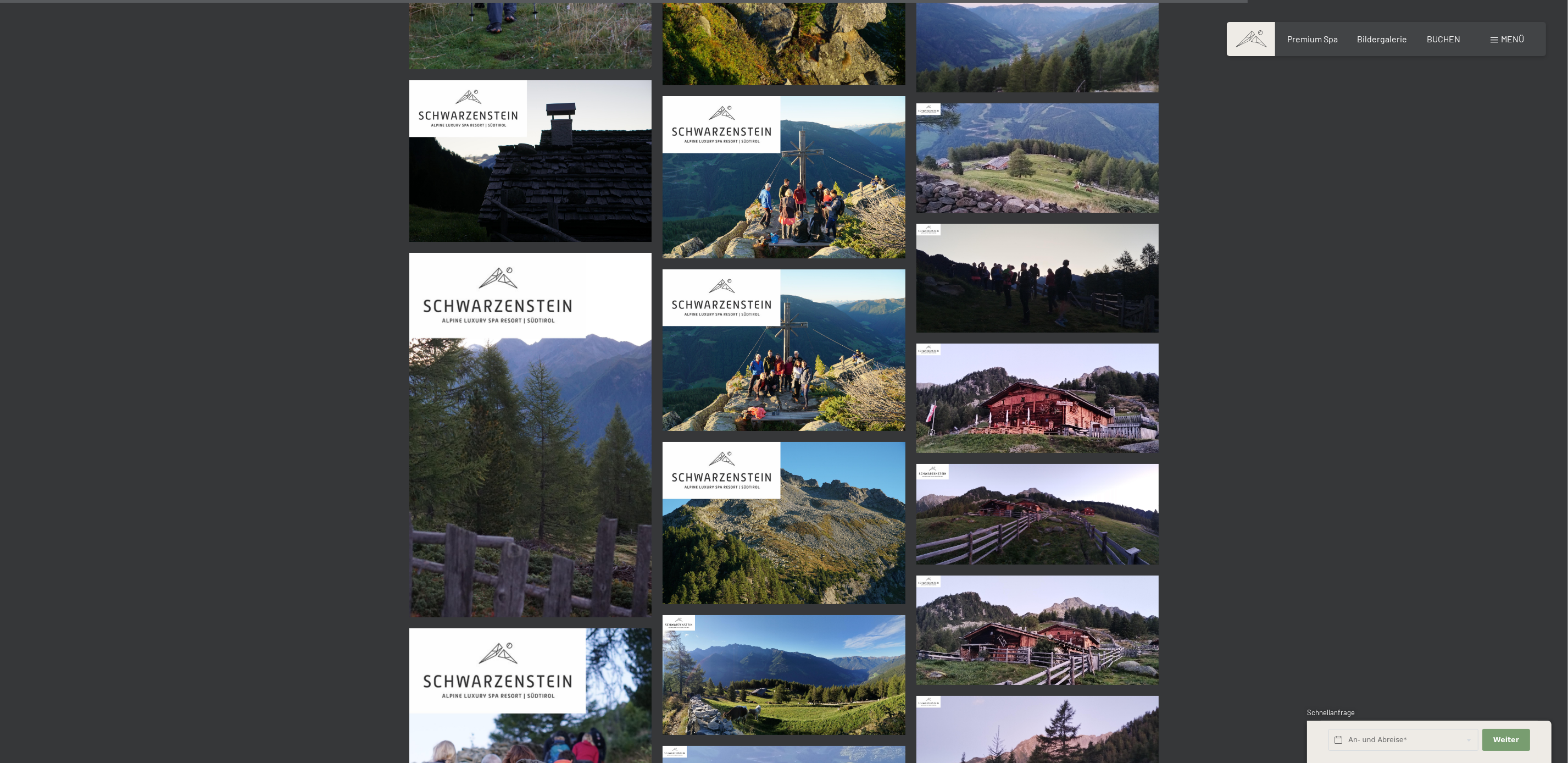
scroll to position [5446, 0]
